Goal: Navigation & Orientation: Find specific page/section

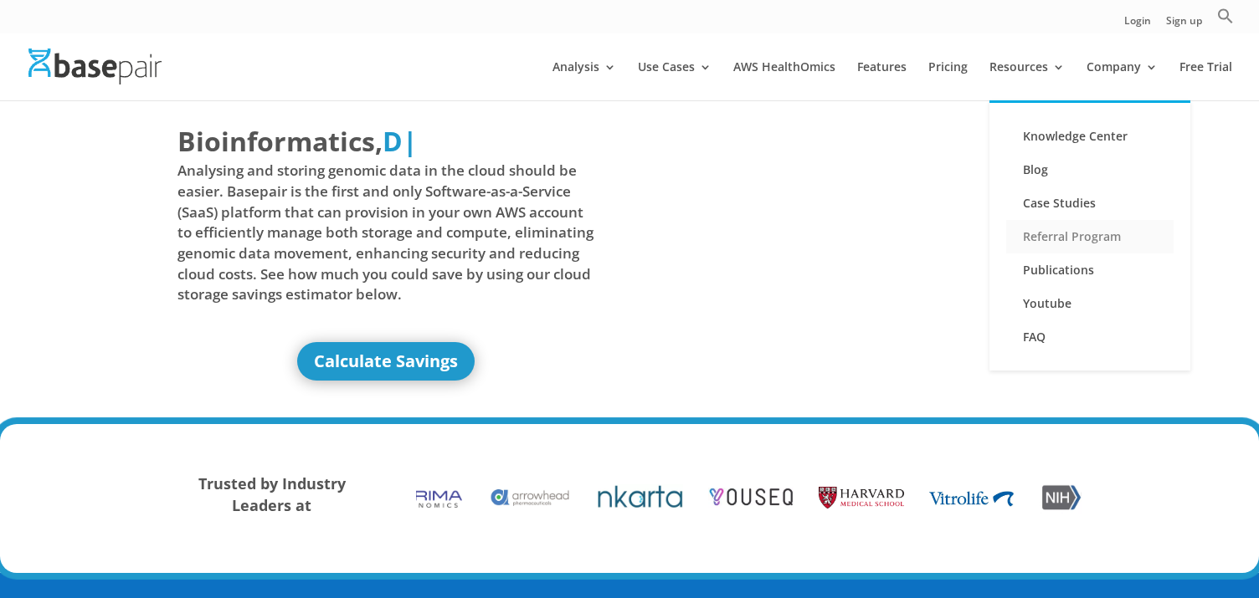
click at [1062, 235] on link "Referral Program" at bounding box center [1089, 236] width 167 height 33
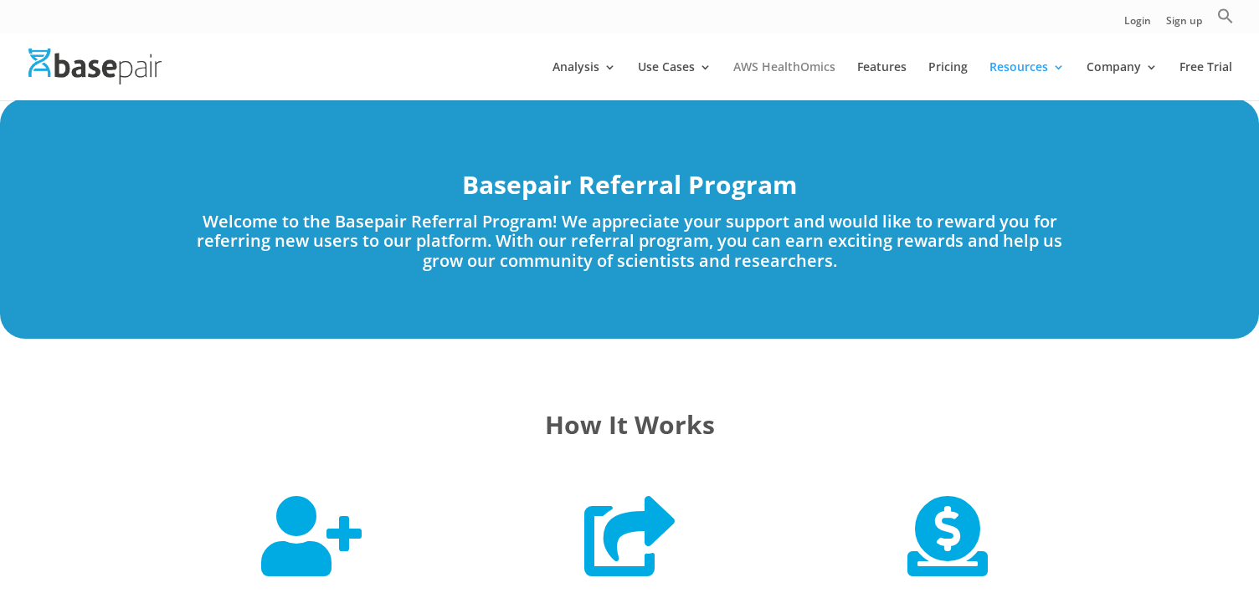
click at [756, 61] on link "AWS HealthOmics" at bounding box center [784, 80] width 102 height 39
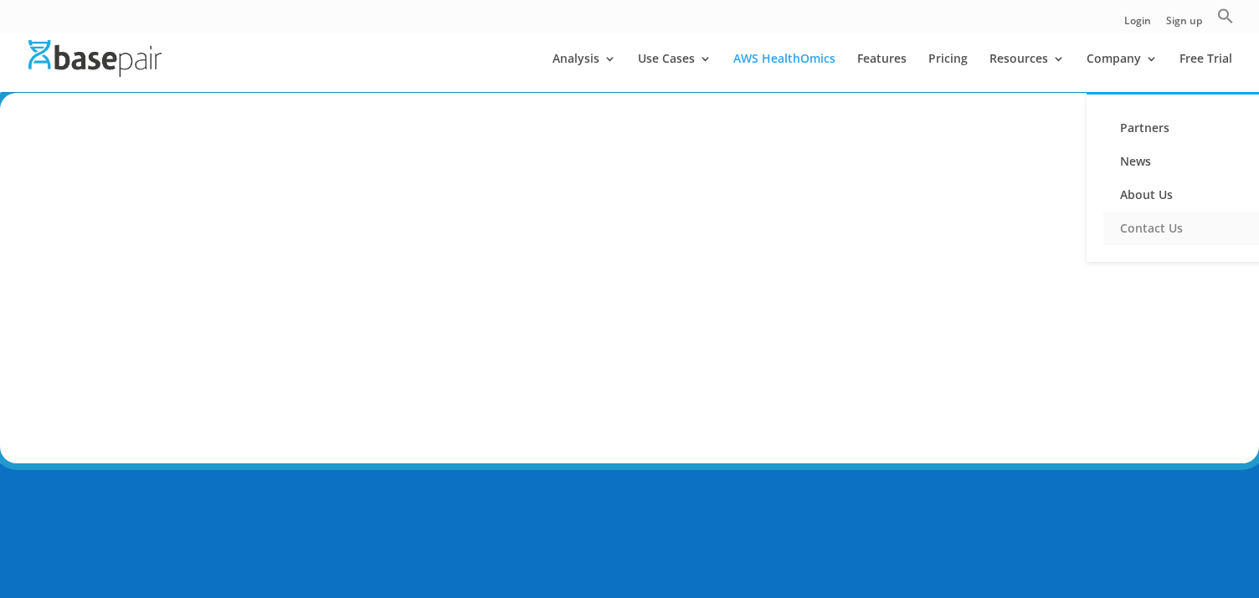
click at [1141, 229] on link "Contact Us" at bounding box center [1186, 228] width 167 height 33
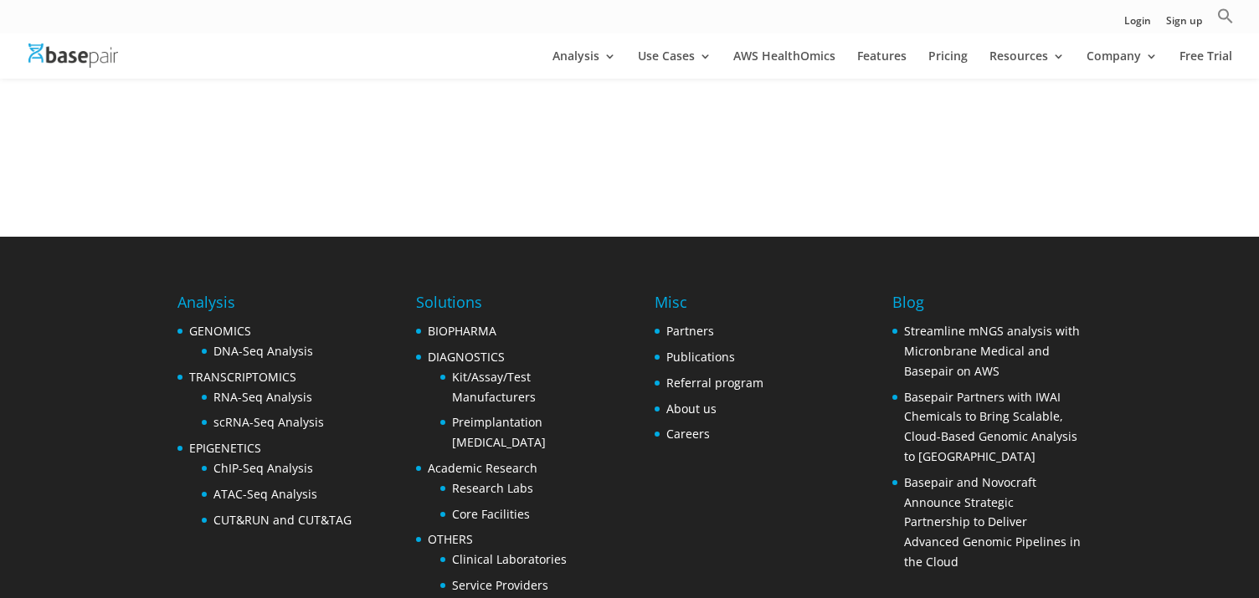
scroll to position [782, 0]
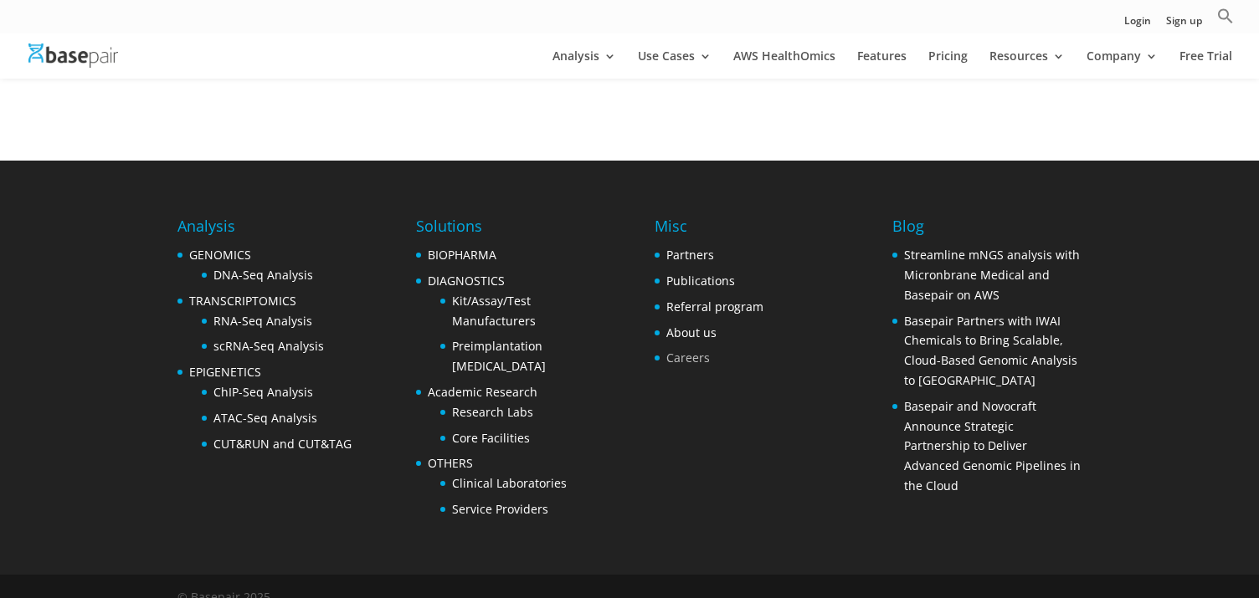
click at [683, 350] on link "Careers" at bounding box center [688, 358] width 44 height 16
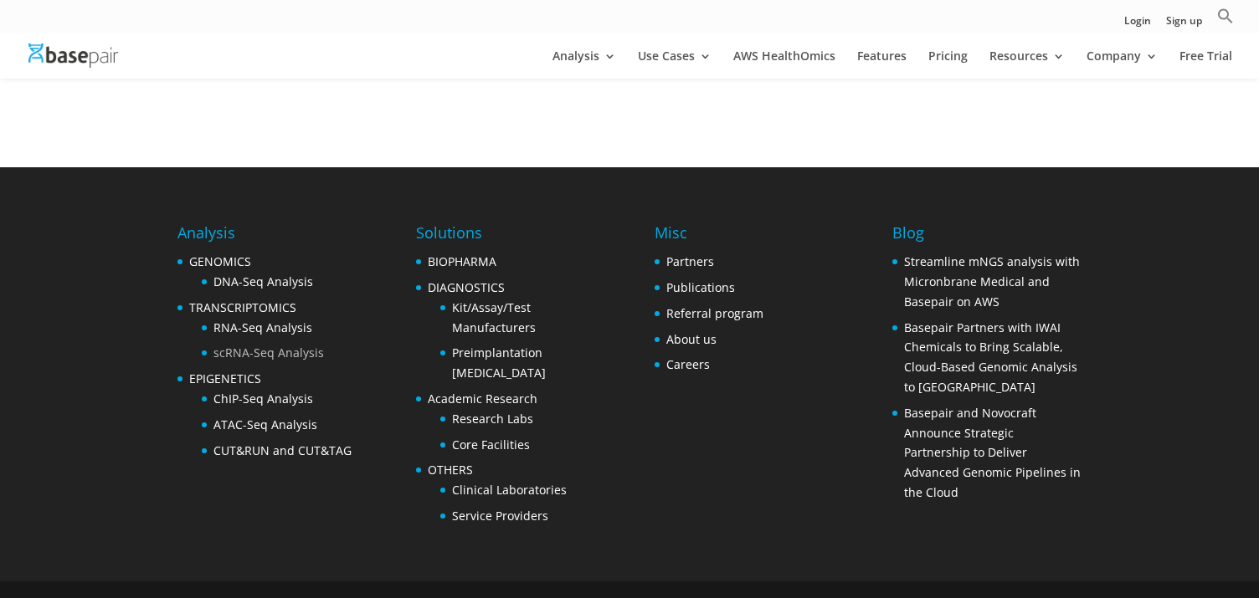
click at [249, 345] on link "scRNA-Seq Analysis" at bounding box center [268, 353] width 110 height 16
